Goal: Information Seeking & Learning: Learn about a topic

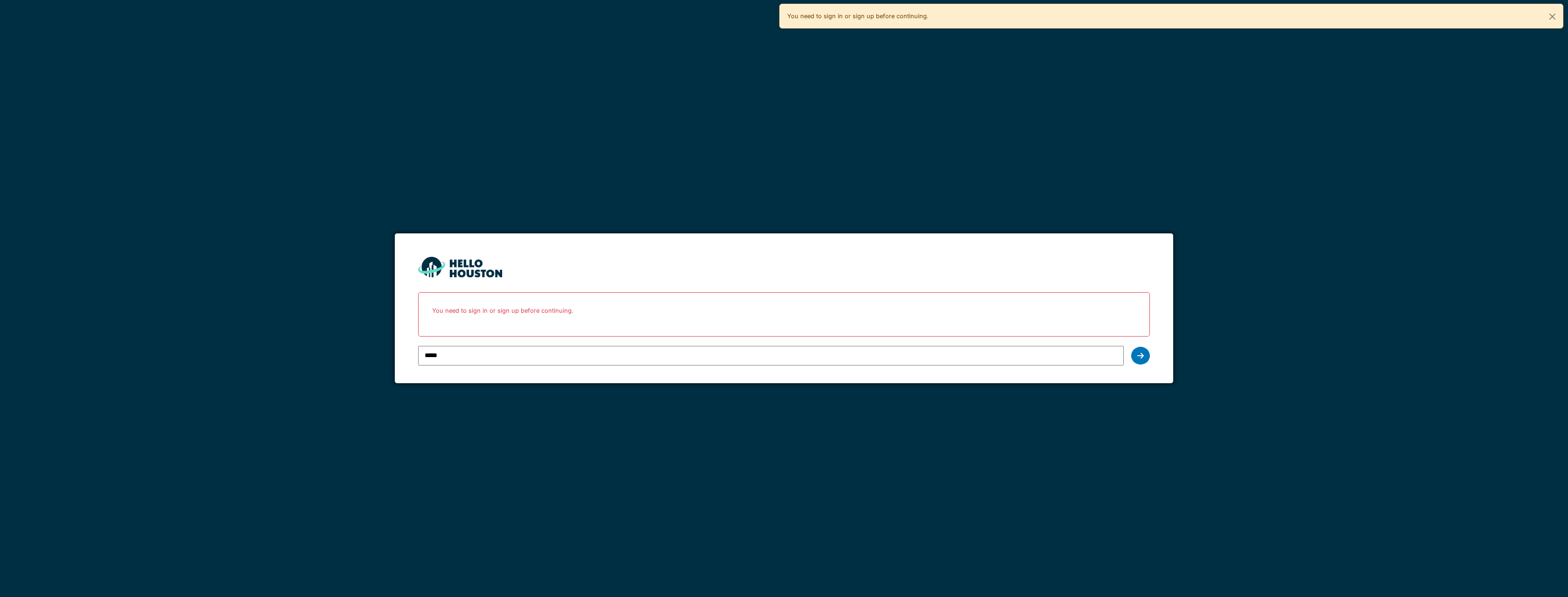
type input "**********"
click at [1139, 356] on icon at bounding box center [1140, 355] width 6 height 8
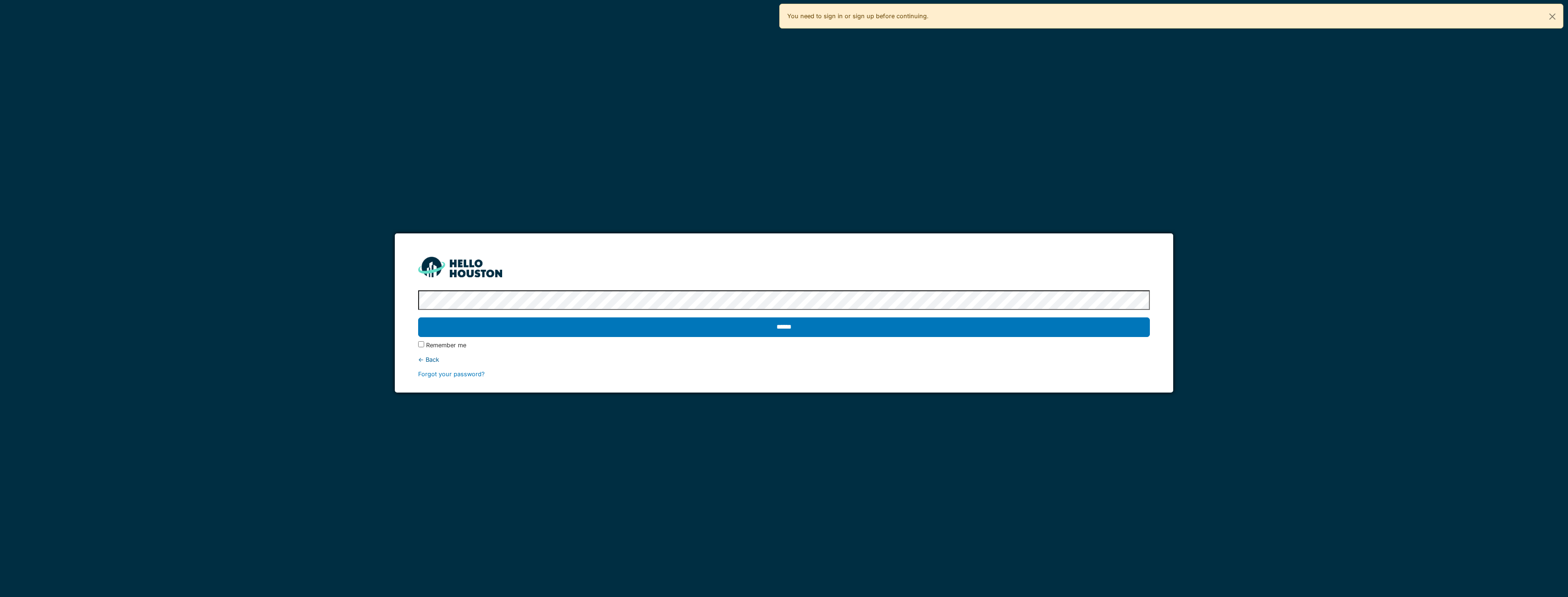
click at [542, 341] on div "Remember me" at bounding box center [784, 345] width 732 height 9
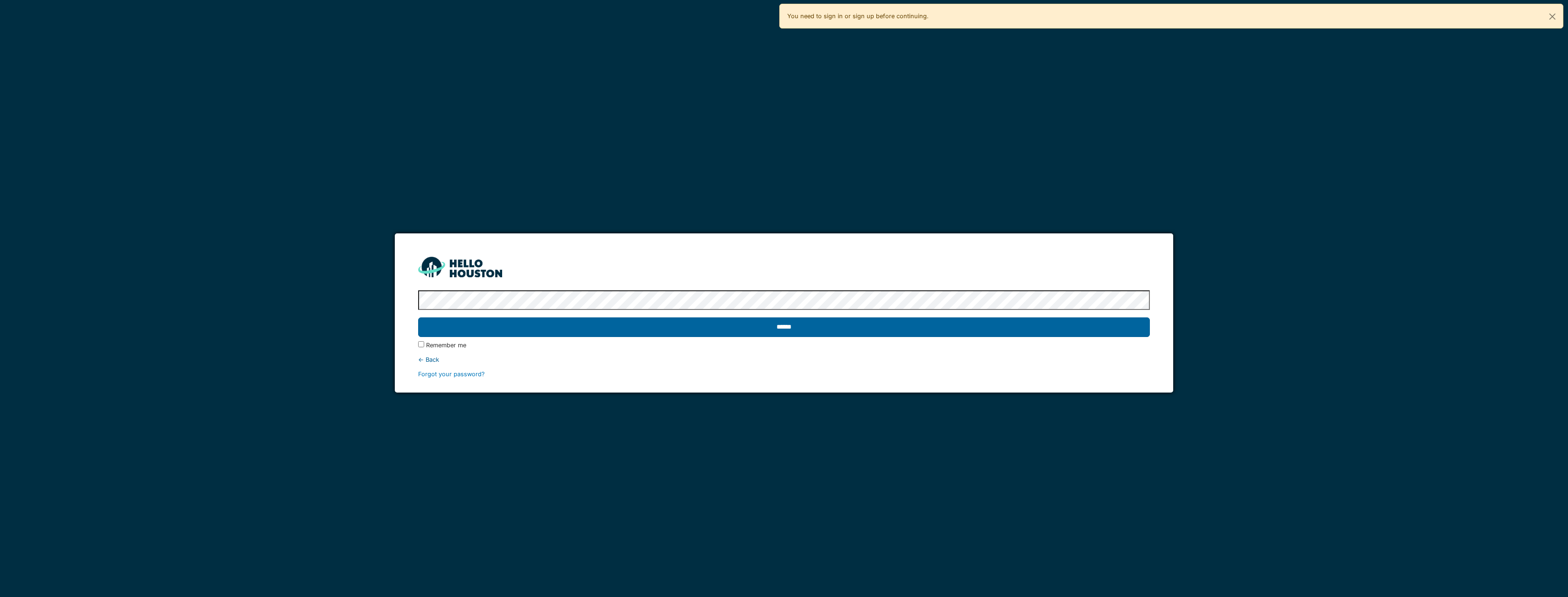
click at [543, 335] on input "******" at bounding box center [784, 327] width 732 height 19
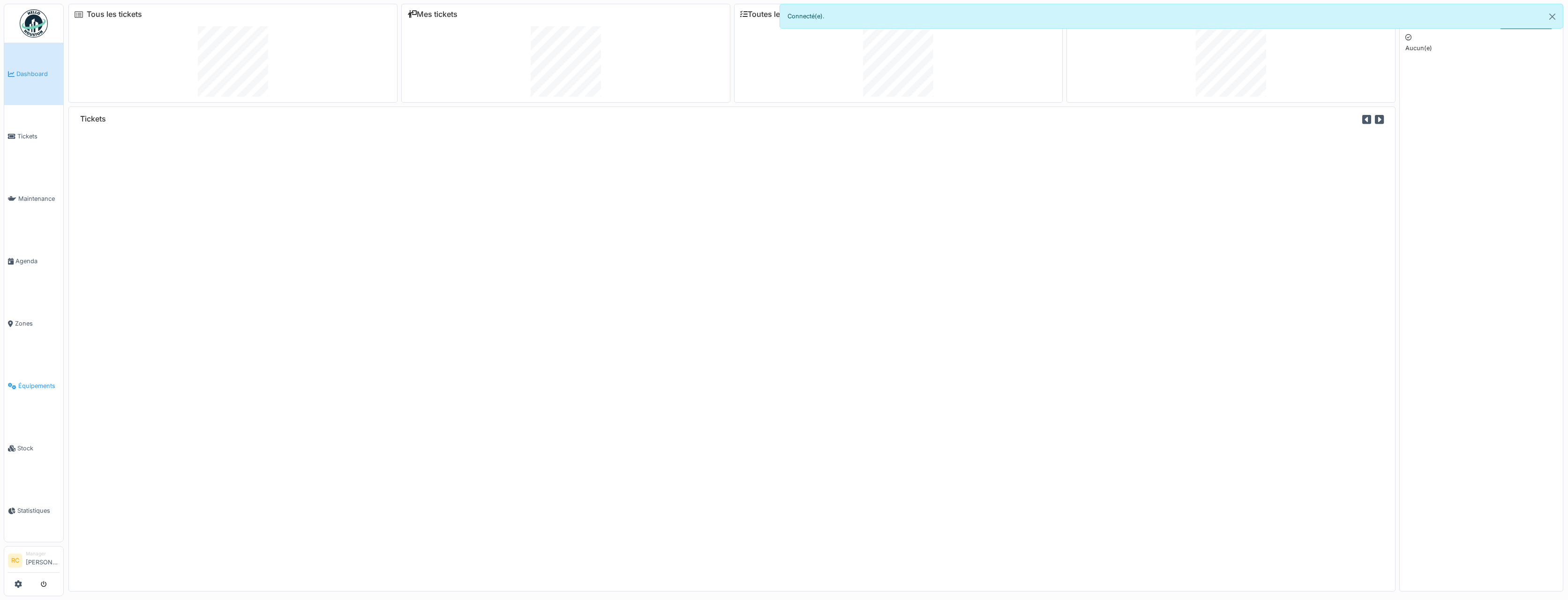
click at [32, 381] on span "Équipements" at bounding box center [39, 386] width 41 height 9
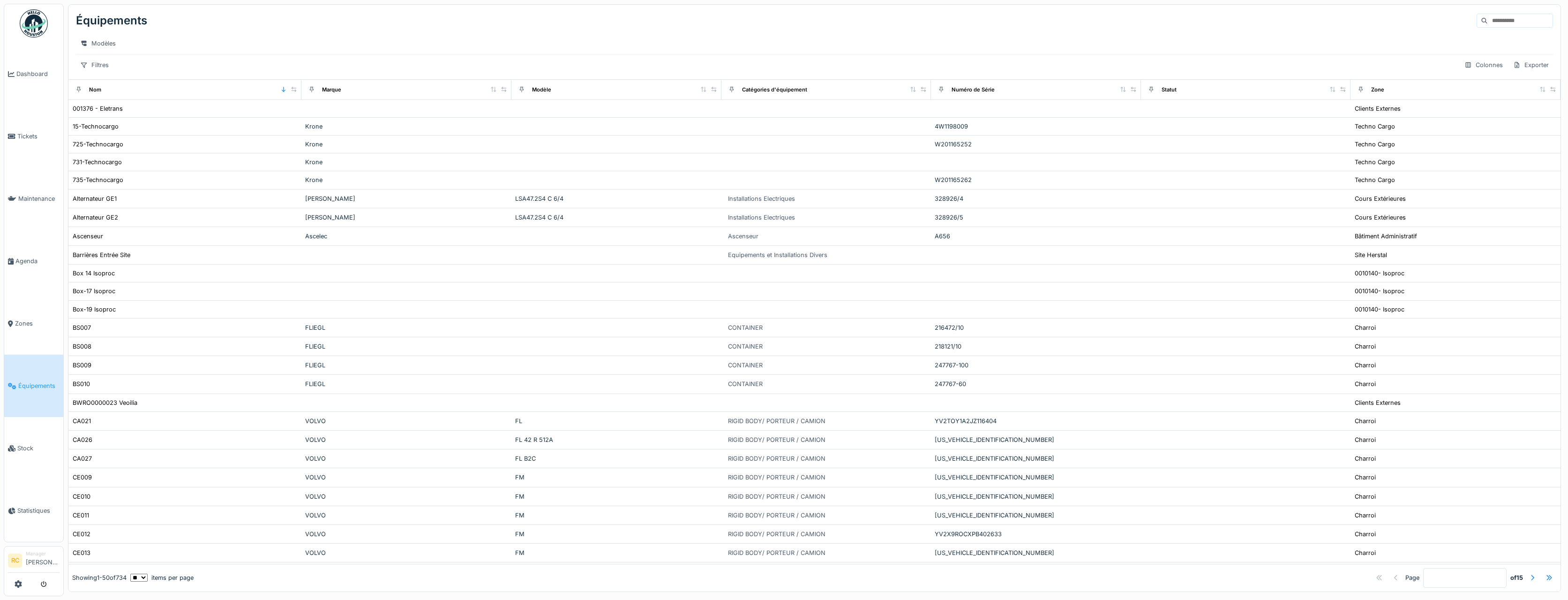
click at [1284, 45] on div "Modèles" at bounding box center [815, 43] width 1478 height 14
click at [1488, 17] on input at bounding box center [1521, 20] width 65 height 13
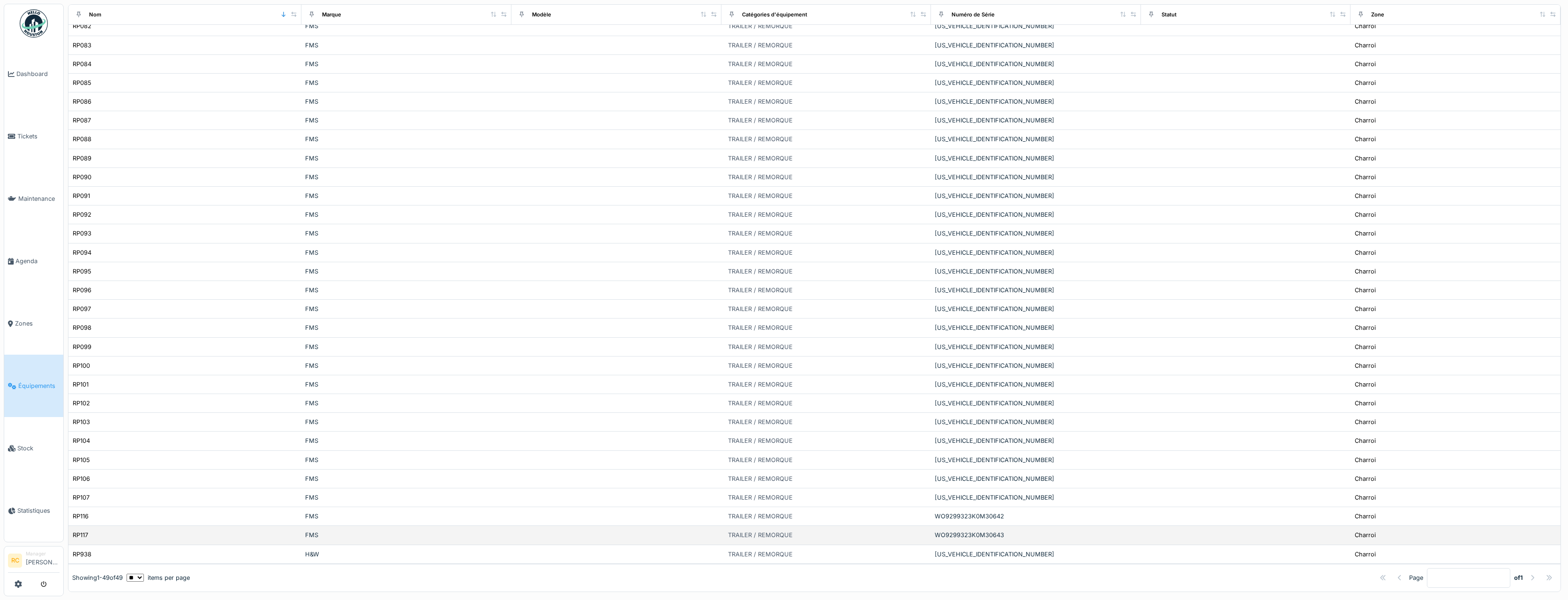
scroll to position [3, 0]
type input "**"
click at [352, 512] on div "FMS" at bounding box center [406, 516] width 202 height 9
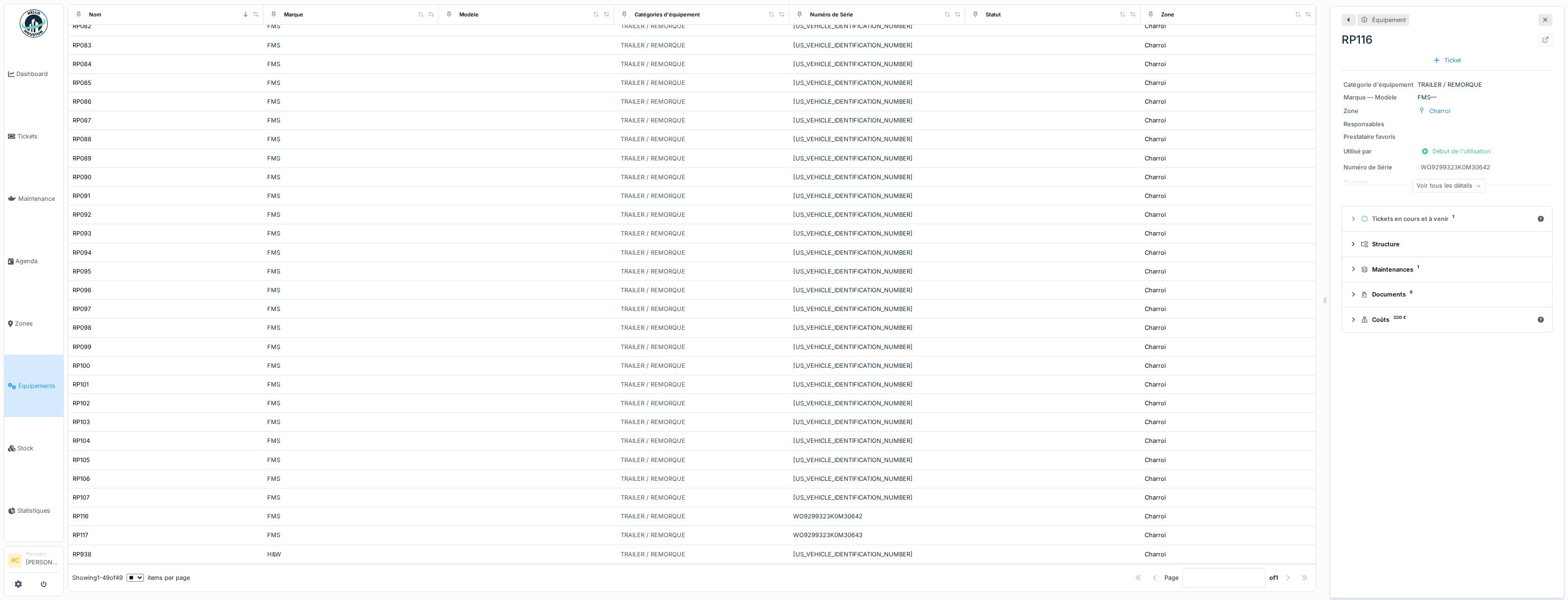
click at [1335, 285] on div "Équipement RP116 Ticket Catégorie d'équipement TRAILER / REMORQUE Marque — Modè…" at bounding box center [1447, 302] width 234 height 592
click at [1361, 293] on icon at bounding box center [1365, 295] width 8 height 6
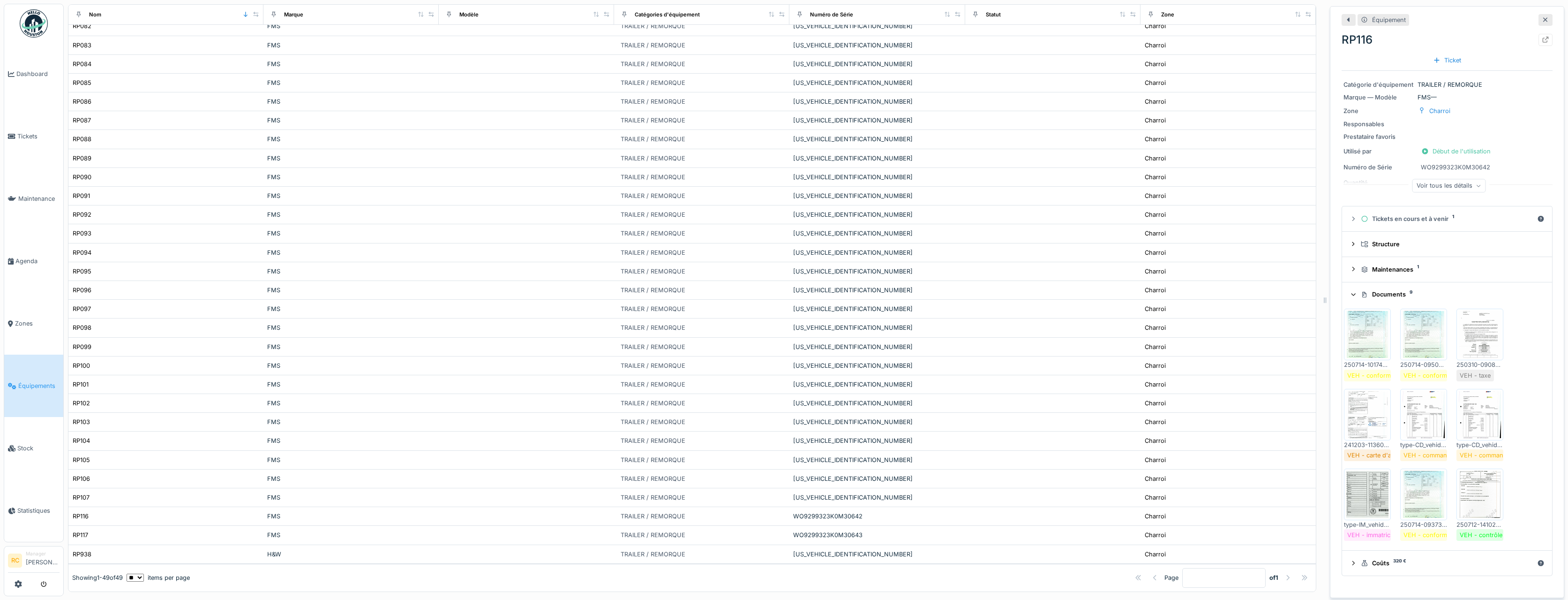
click at [1360, 337] on img at bounding box center [1367, 334] width 43 height 47
click at [190, 530] on div "RP117" at bounding box center [165, 535] width 188 height 10
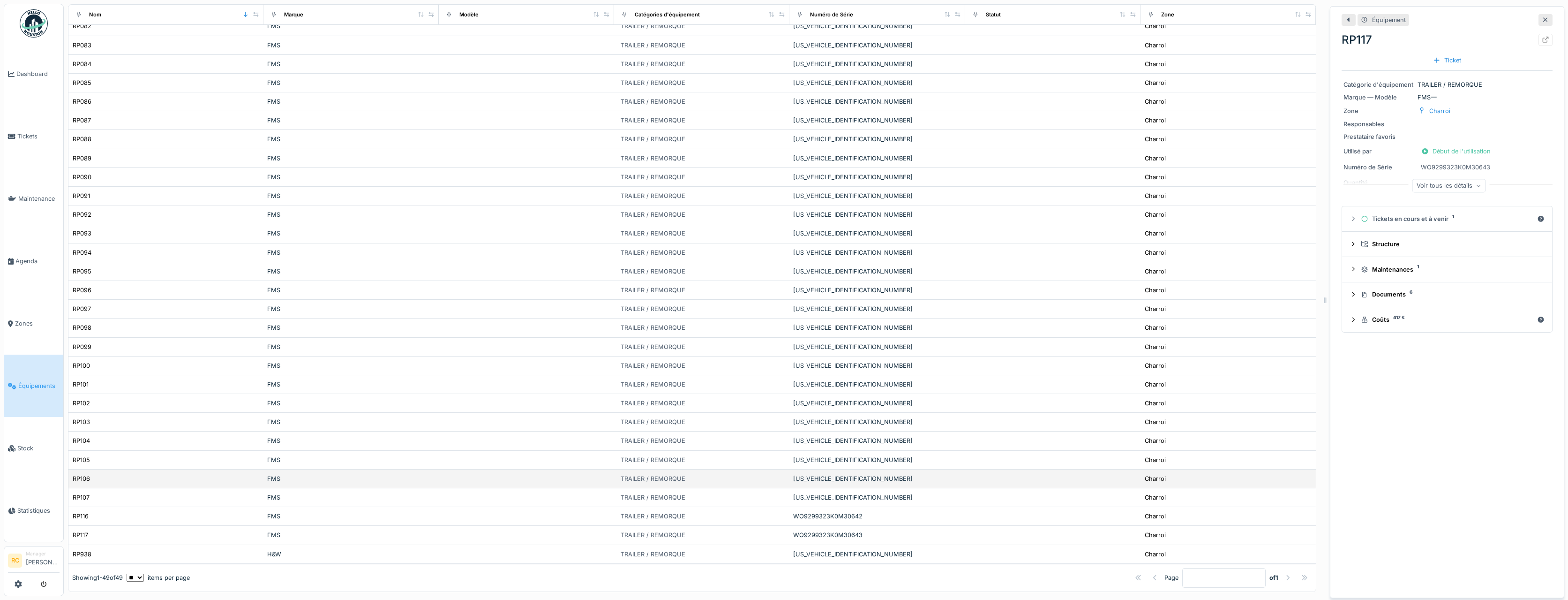
scroll to position [7, 0]
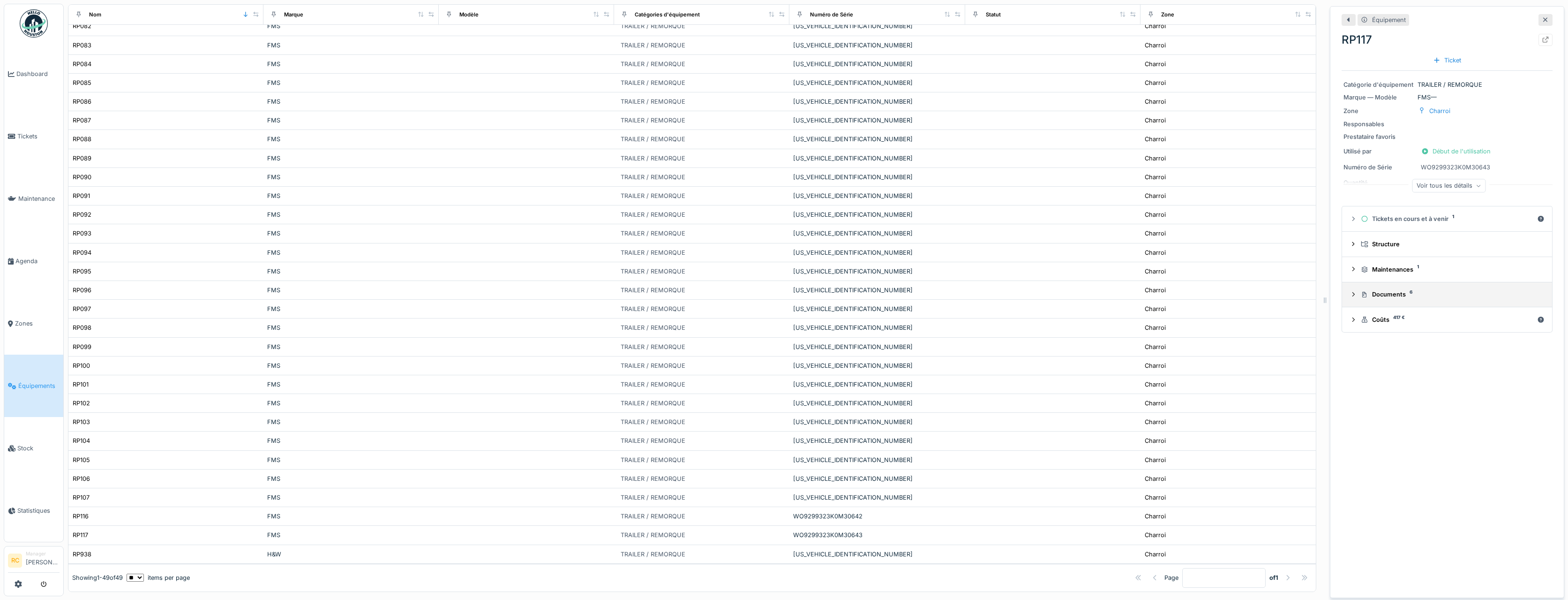
click at [1350, 291] on icon at bounding box center [1354, 295] width 8 height 6
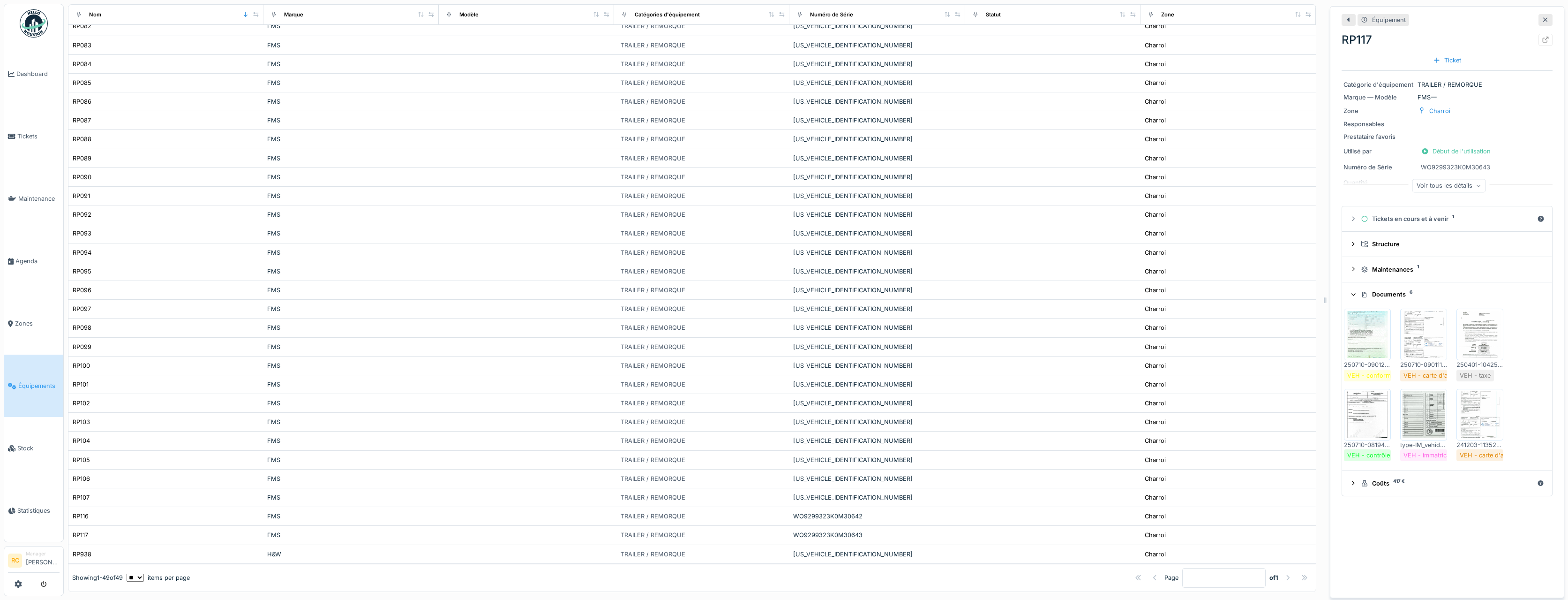
click at [1368, 328] on img at bounding box center [1367, 334] width 43 height 47
